Goal: Navigation & Orientation: Find specific page/section

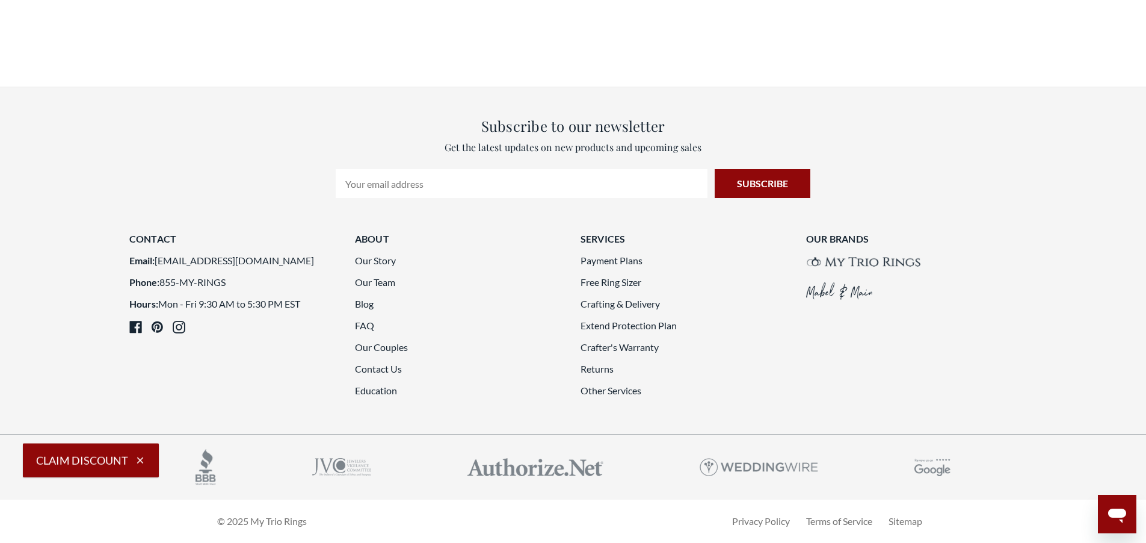
scroll to position [274, 0]
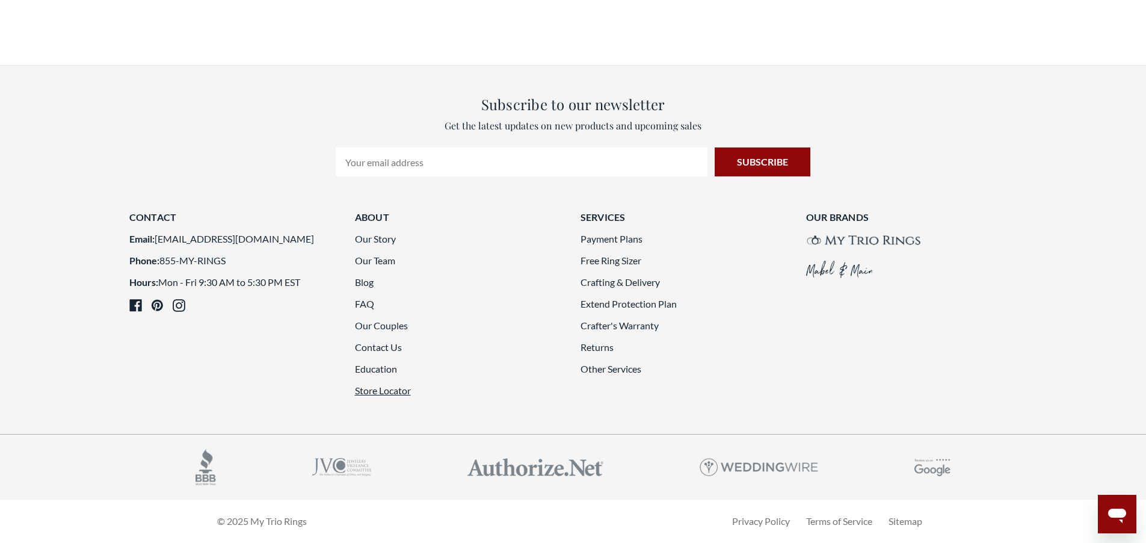
click at [380, 394] on link "Store Locator" at bounding box center [383, 390] width 56 height 11
